Goal: Task Accomplishment & Management: Complete application form

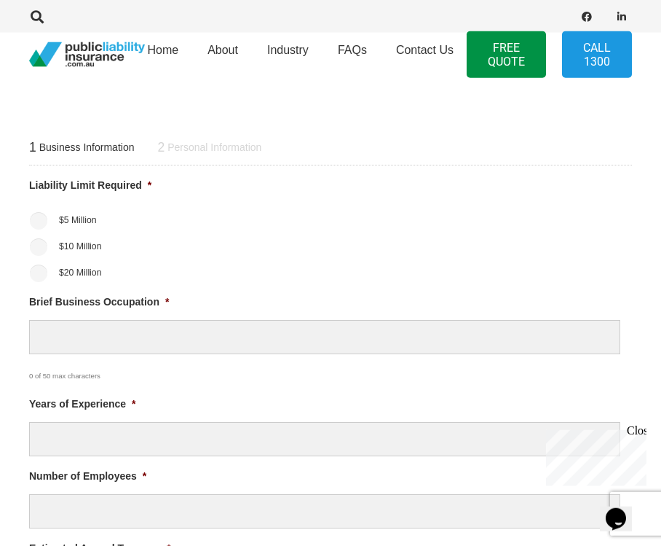
scroll to position [452, 0]
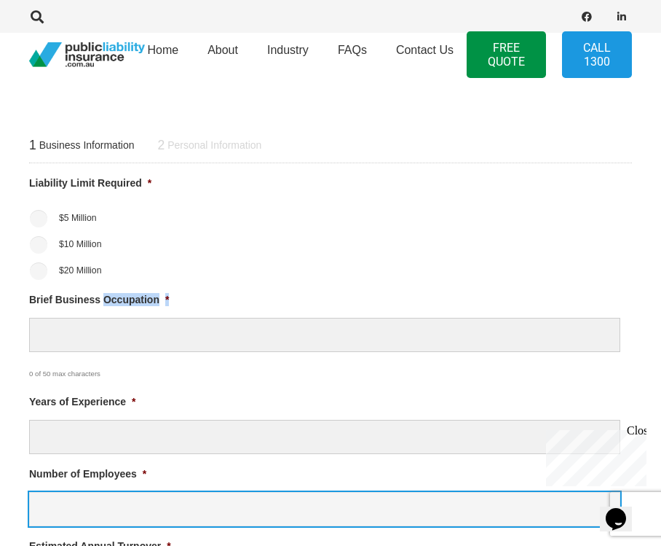
click at [493, 492] on input "Number of Employees *" at bounding box center [325, 509] width 592 height 34
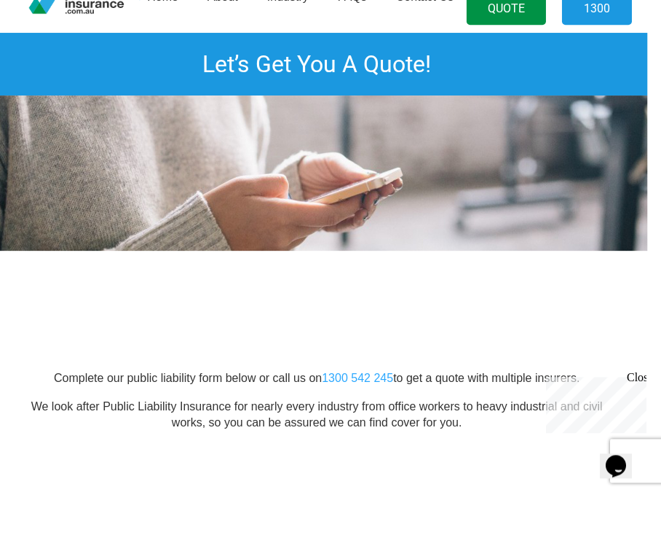
scroll to position [36, 14]
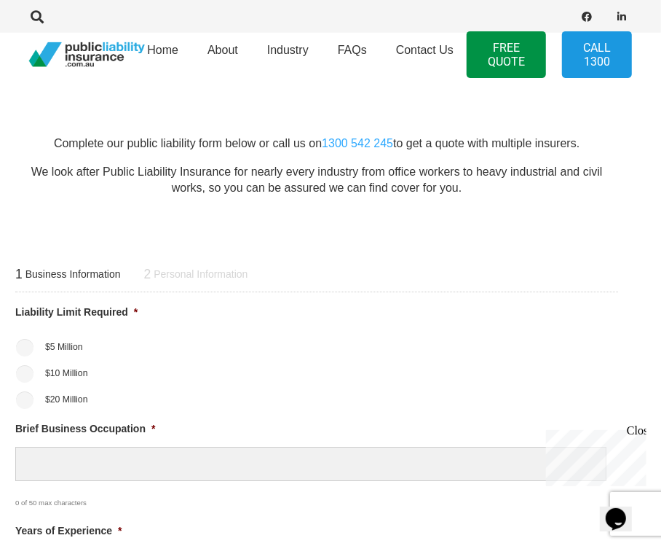
scroll to position [331, 14]
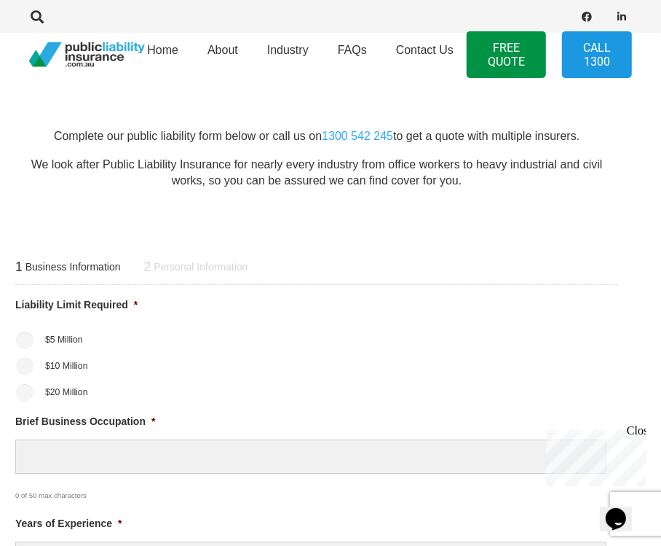
click at [26, 360] on input "$10 Million" at bounding box center [24, 366] width 17 height 17
radio input "true"
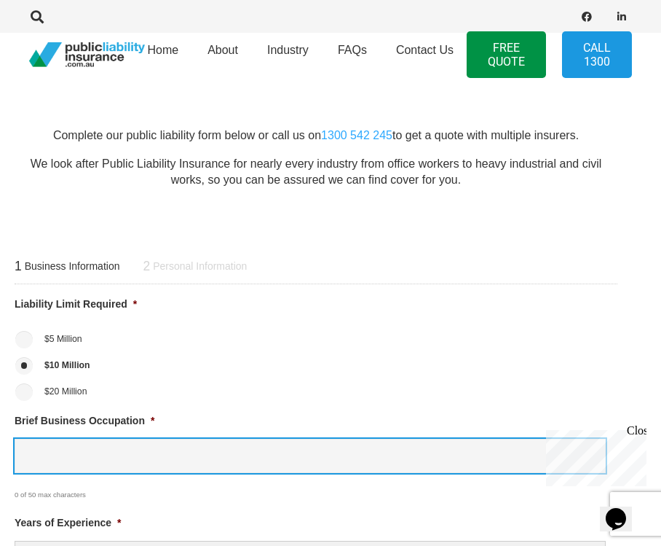
click at [217, 446] on input "Brief Business Occupation *" at bounding box center [311, 456] width 592 height 34
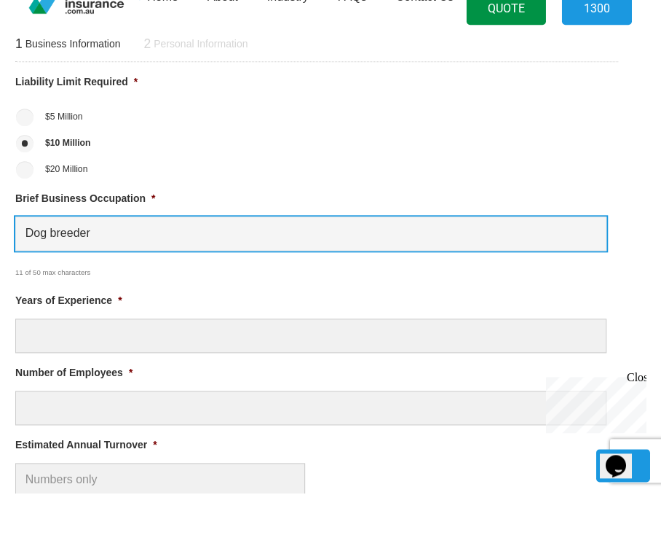
scroll to position [521, 14]
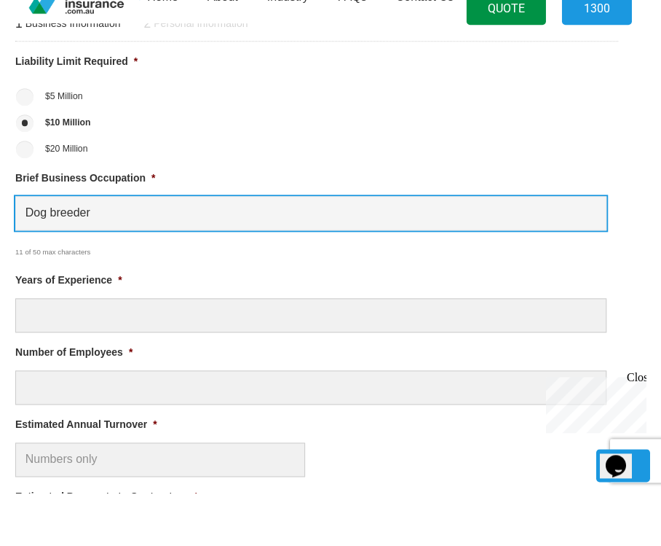
type input "Dog breeder"
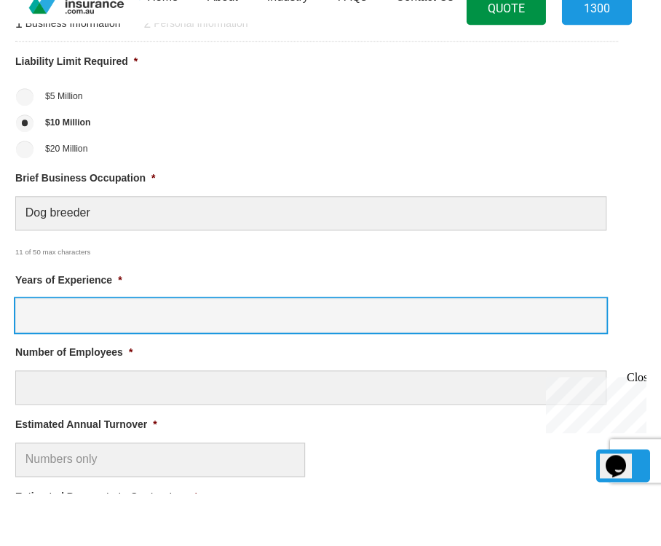
click at [211, 351] on input "Years of Experience *" at bounding box center [311, 368] width 592 height 34
type input "0"
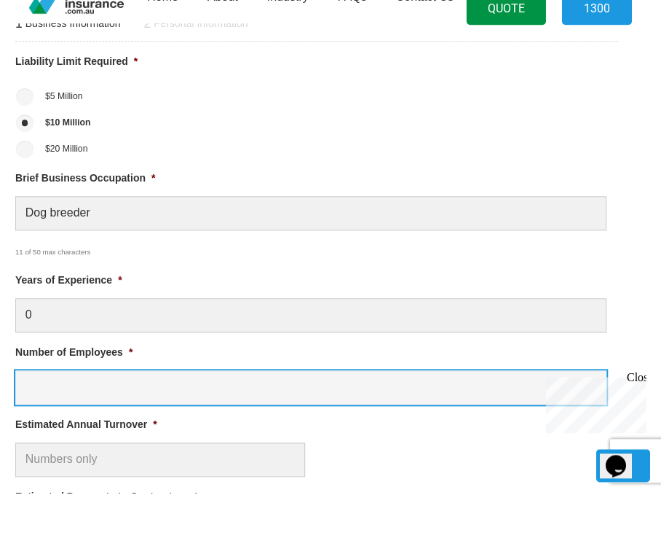
click at [251, 423] on input "Number of Employees *" at bounding box center [311, 440] width 592 height 34
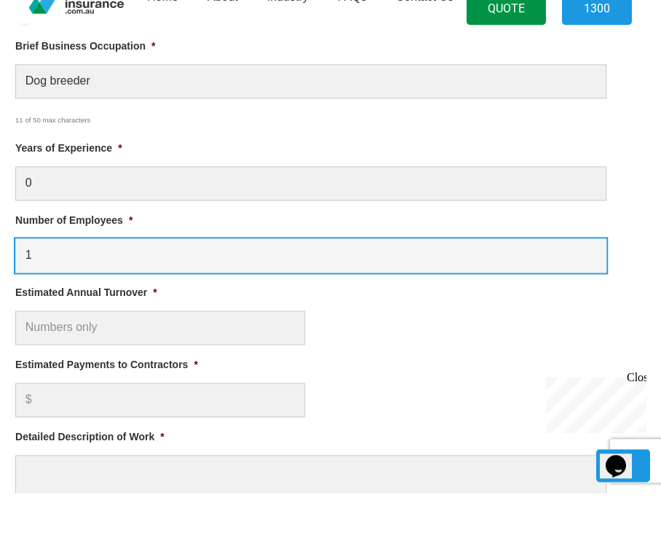
scroll to position [656, 14]
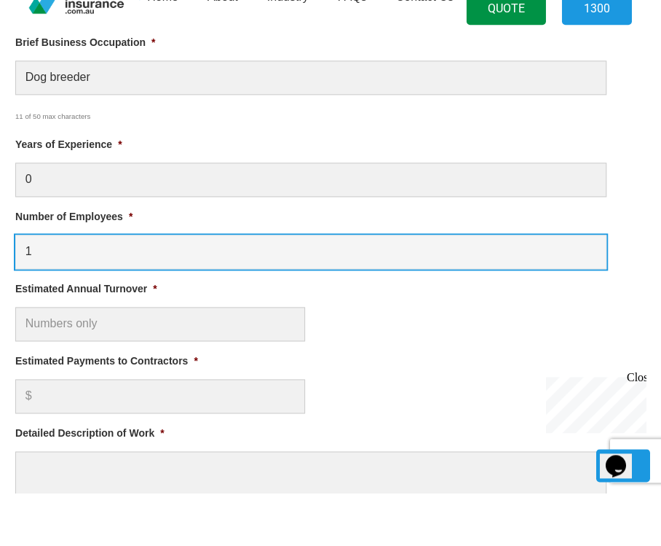
type input "1"
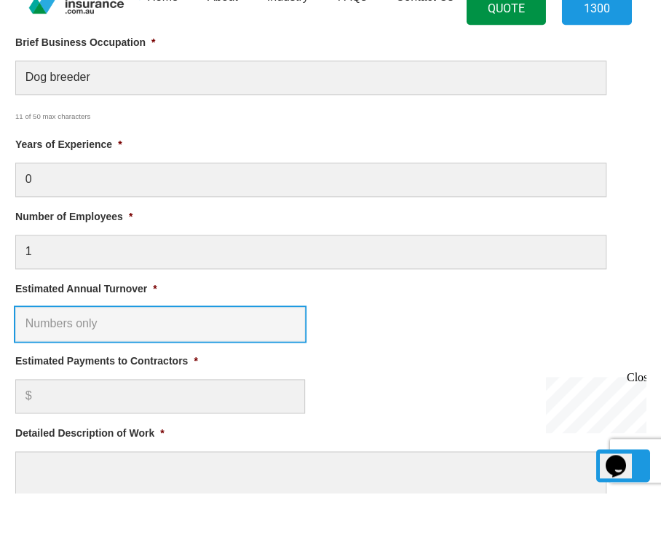
click at [245, 360] on input "Estimated Annual Turnover *" at bounding box center [160, 377] width 290 height 34
type input "3"
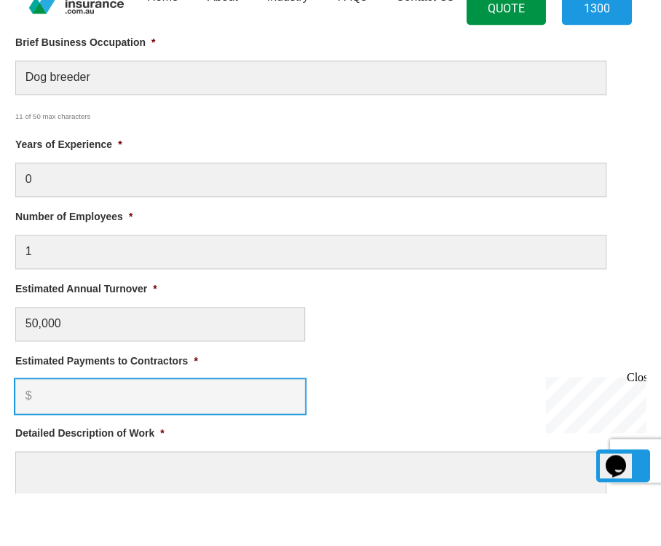
click at [196, 432] on input "Estimated Payments to Contractors *" at bounding box center [160, 449] width 290 height 34
type input "$ 50,000.00"
type input "0"
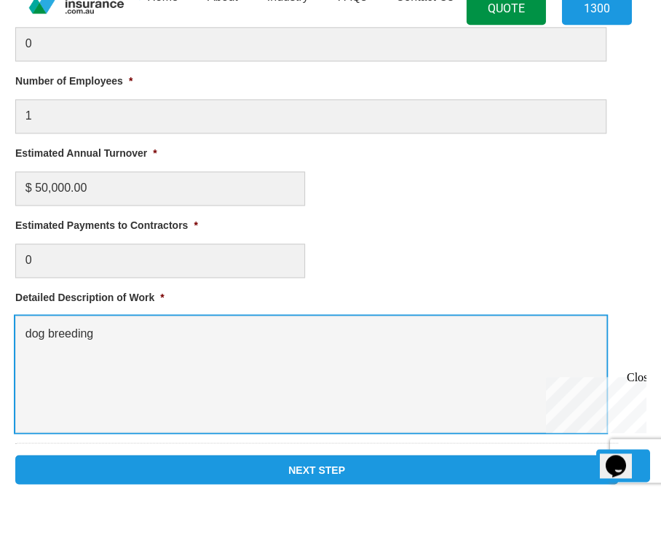
scroll to position [809, 8]
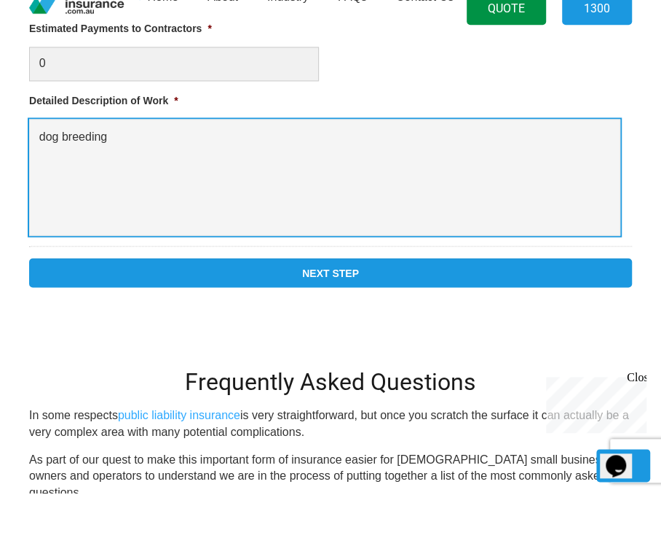
type textarea "dog breeding"
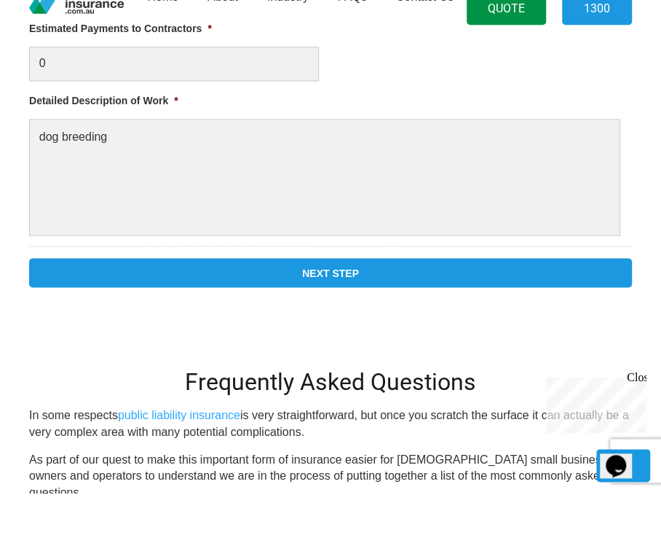
click at [356, 311] on input "Next Step" at bounding box center [330, 325] width 603 height 29
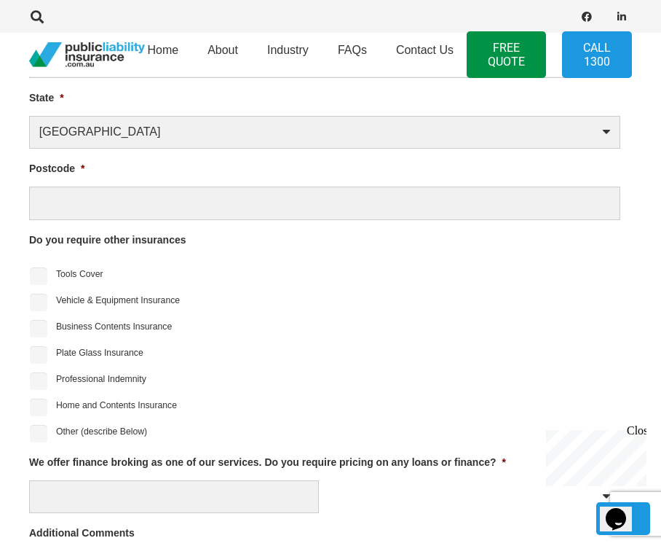
scroll to position [504, 0]
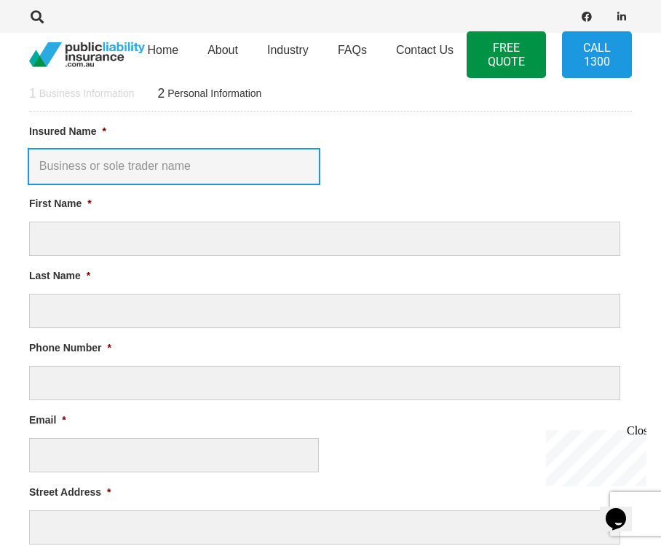
click at [270, 166] on input "Insured Name *" at bounding box center [174, 166] width 290 height 34
type input "MRabbielabs"
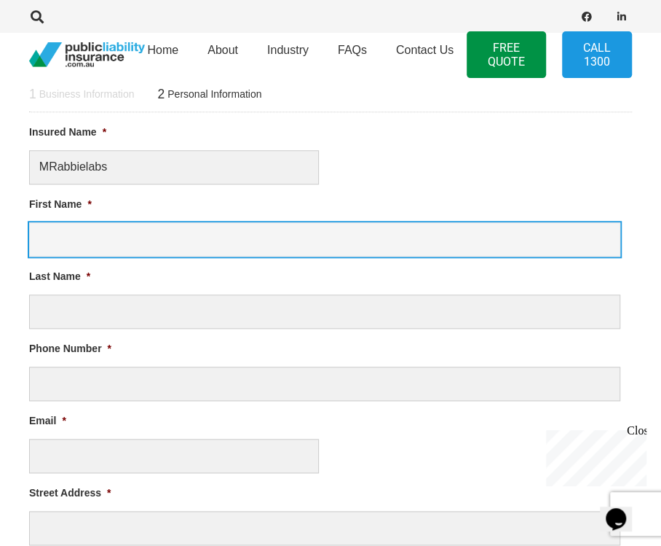
click at [174, 245] on input "First Name *" at bounding box center [325, 239] width 592 height 34
type input "[PERSON_NAME]"
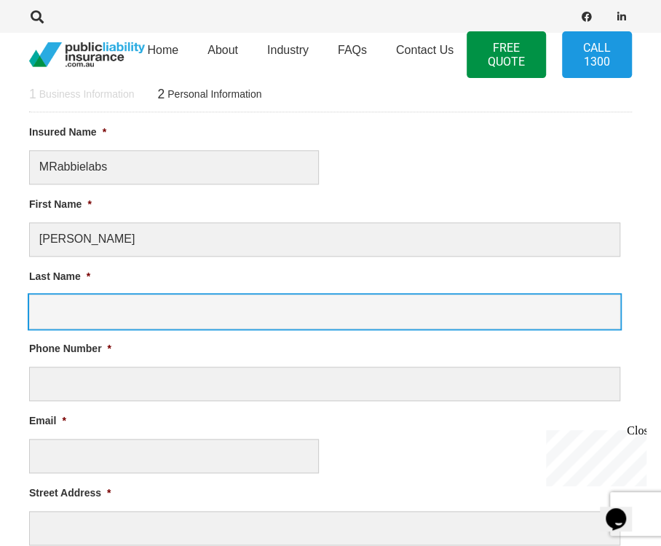
click at [183, 318] on input "Last Name *" at bounding box center [325, 311] width 592 height 34
type input "[PERSON_NAME]"
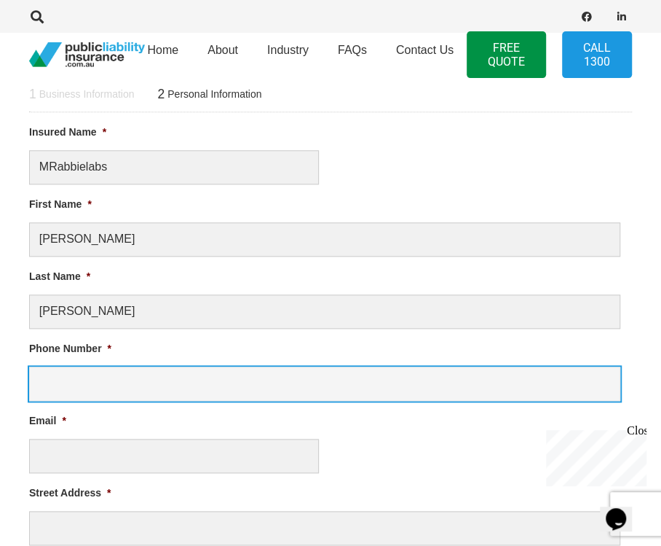
click at [197, 376] on input "Phone Number *" at bounding box center [325, 383] width 592 height 34
type input "0408195965"
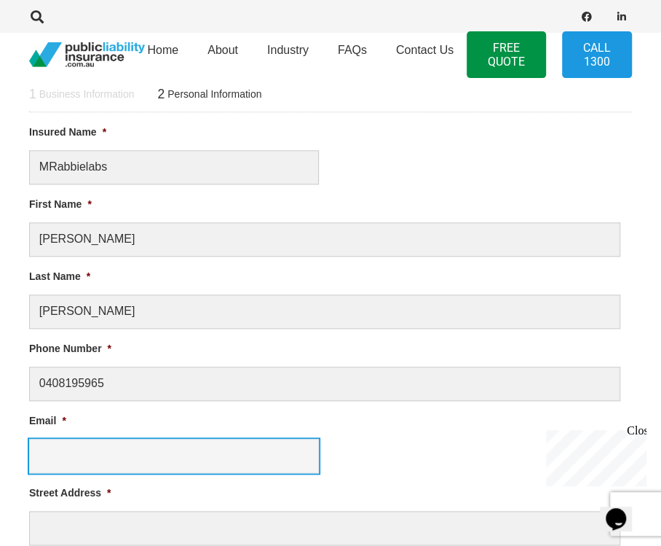
click at [227, 458] on input "Email *" at bounding box center [174, 456] width 290 height 34
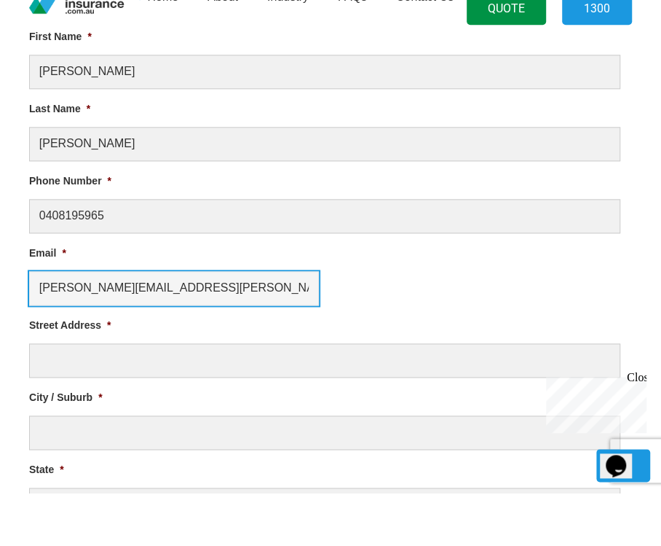
scroll to position [624, 0]
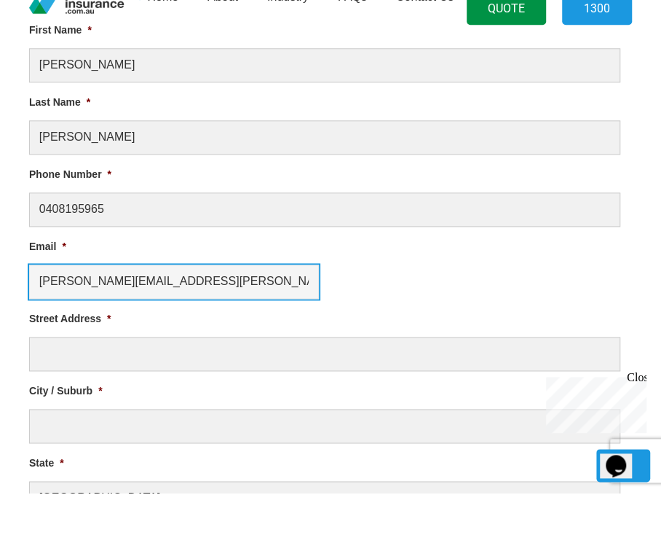
type input "[PERSON_NAME][EMAIL_ADDRESS][PERSON_NAME][DOMAIN_NAME]"
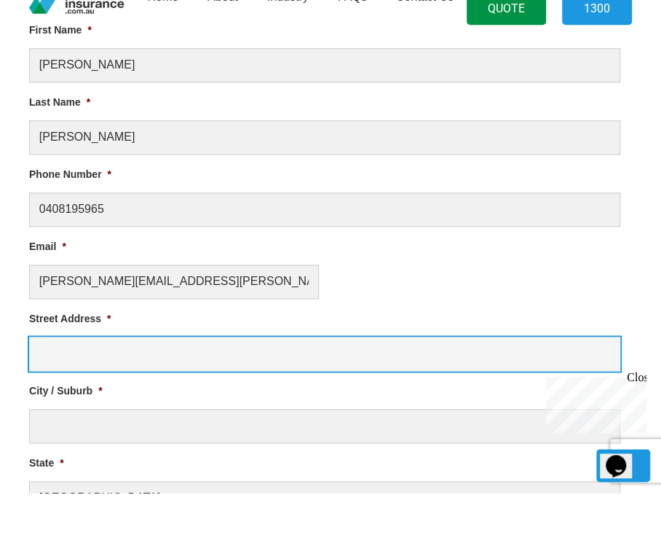
click at [239, 390] on input "Street Address *" at bounding box center [325, 407] width 592 height 34
type input "12 [PERSON_NAME] Bvd"
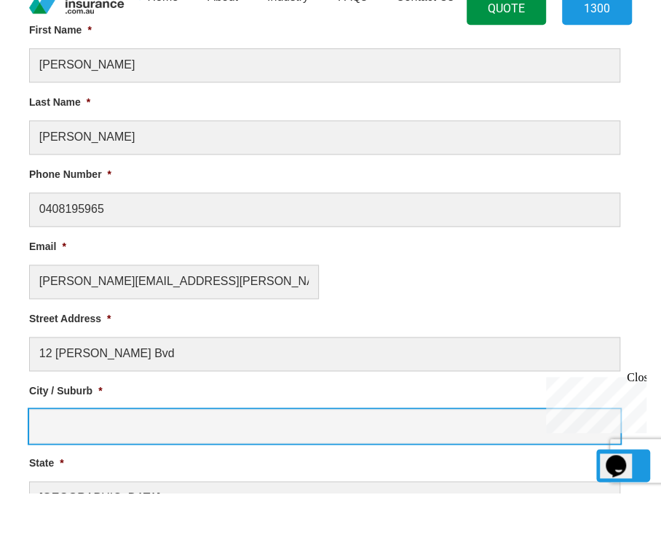
click at [281, 462] on input "City / Suburb *" at bounding box center [325, 479] width 592 height 34
type input "Mernda"
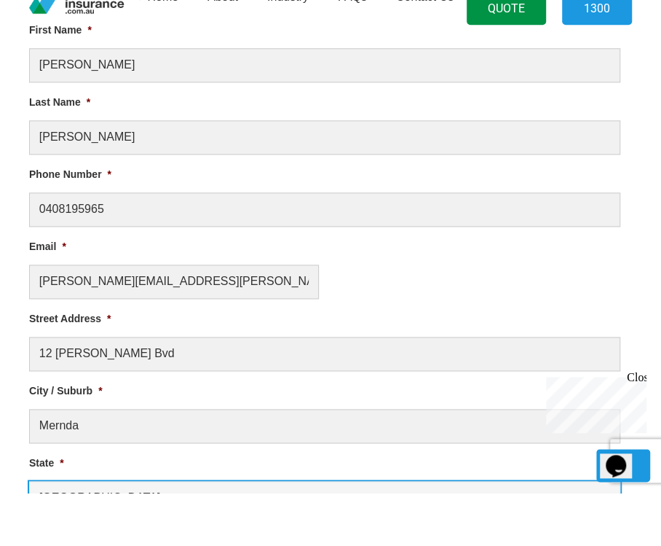
click at [246, 530] on select "[GEOGRAPHIC_DATA] [GEOGRAPHIC_DATA] [GEOGRAPHIC_DATA] [GEOGRAPHIC_DATA] [GEOGRA…" at bounding box center [325, 550] width 592 height 33
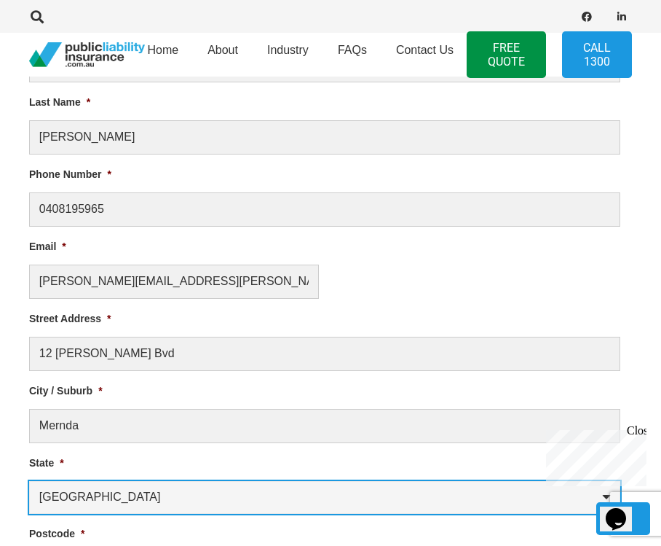
select select "Victoria"
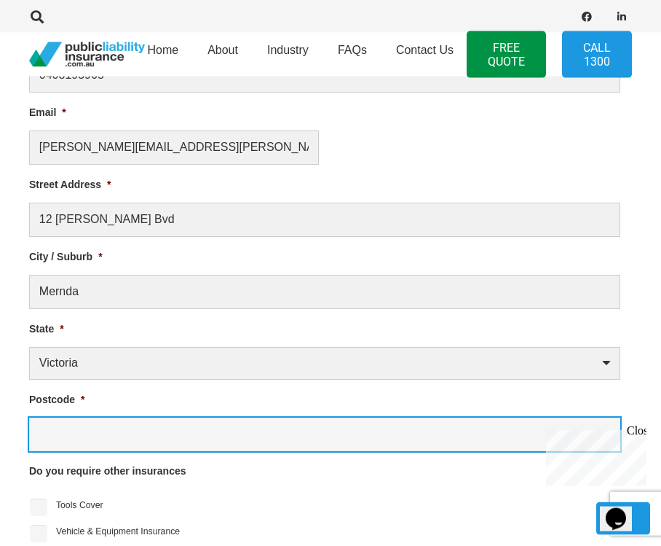
click at [302, 440] on input "Postcode *" at bounding box center [325, 434] width 592 height 34
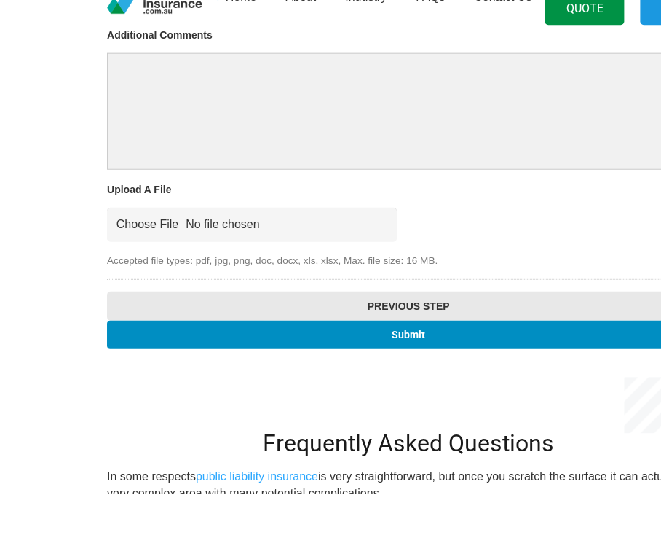
scroll to position [1492, 0]
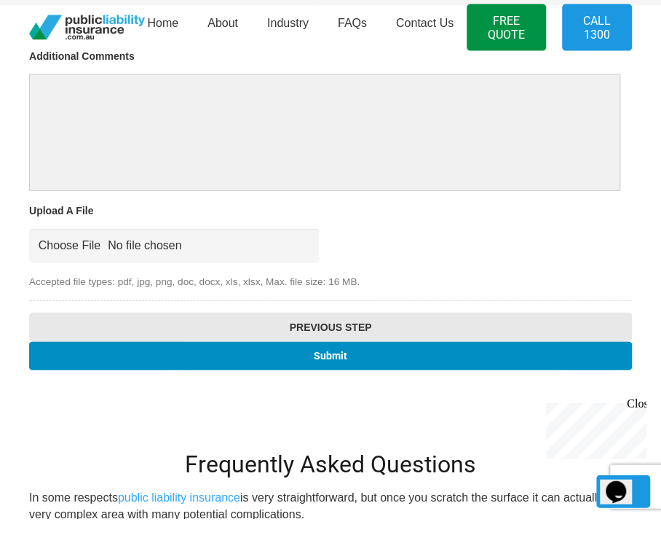
type input "3754"
click at [353, 369] on input "Submit" at bounding box center [330, 383] width 603 height 28
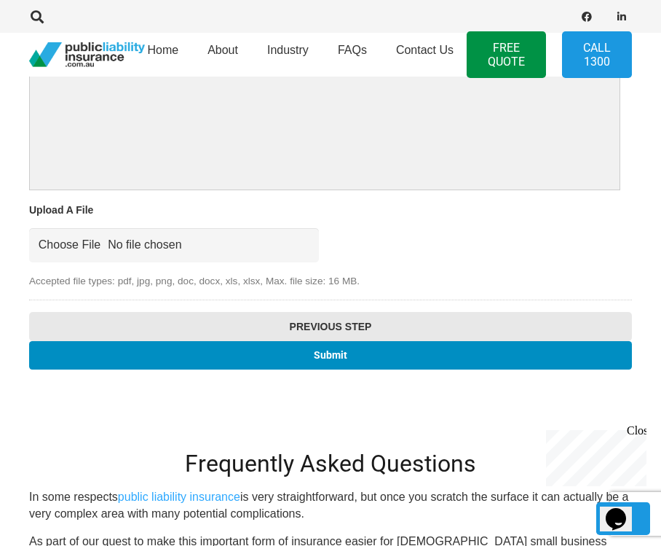
scroll to position [504, 0]
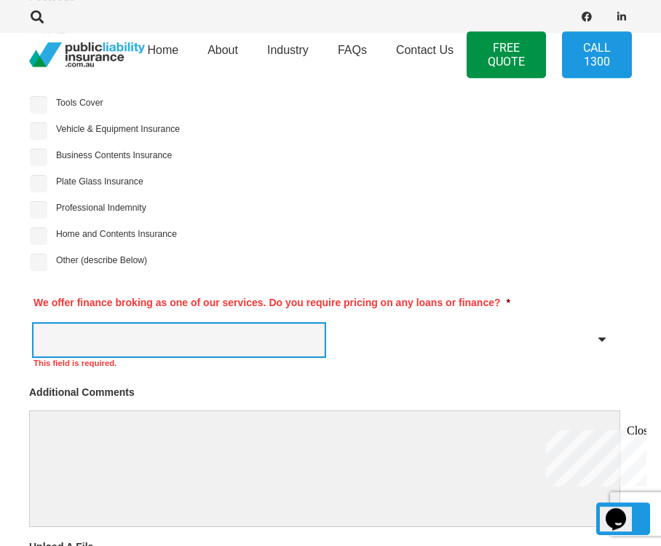
click at [290, 345] on select "Yes No" at bounding box center [179, 339] width 291 height 33
select select "No"
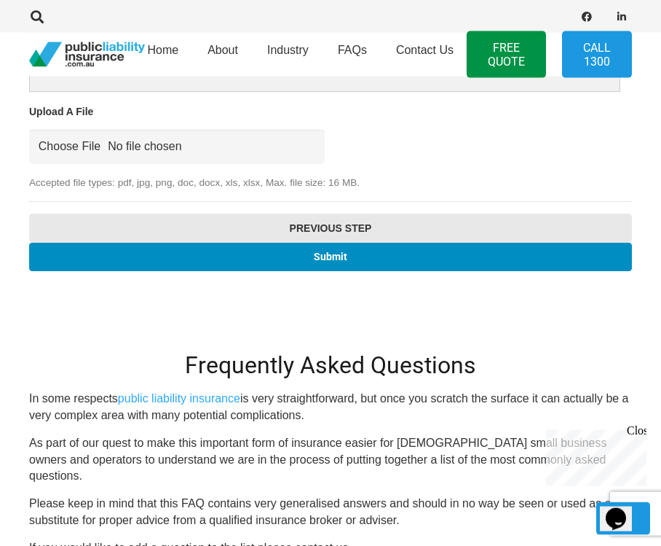
scroll to position [1713, 0]
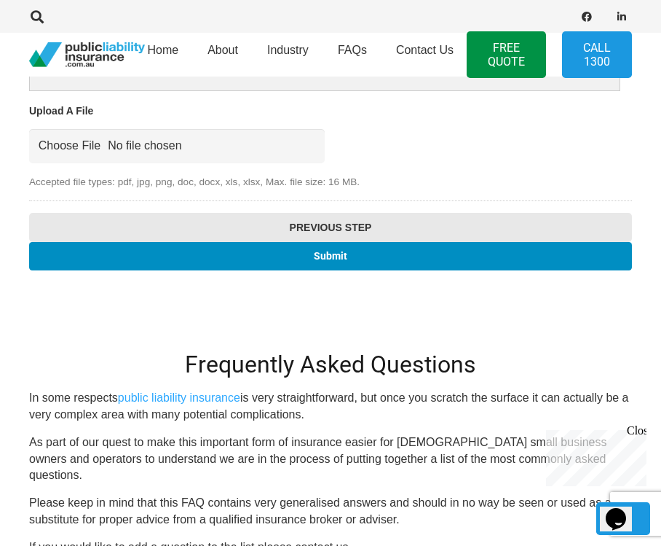
click at [339, 254] on input "Submit" at bounding box center [330, 256] width 603 height 28
click at [334, 253] on input "Submit" at bounding box center [330, 256] width 603 height 28
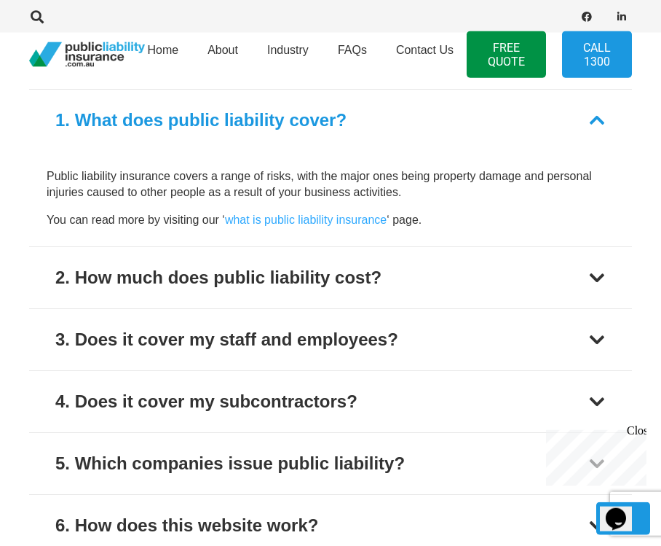
scroll to position [302, 0]
